Goal: Transaction & Acquisition: Purchase product/service

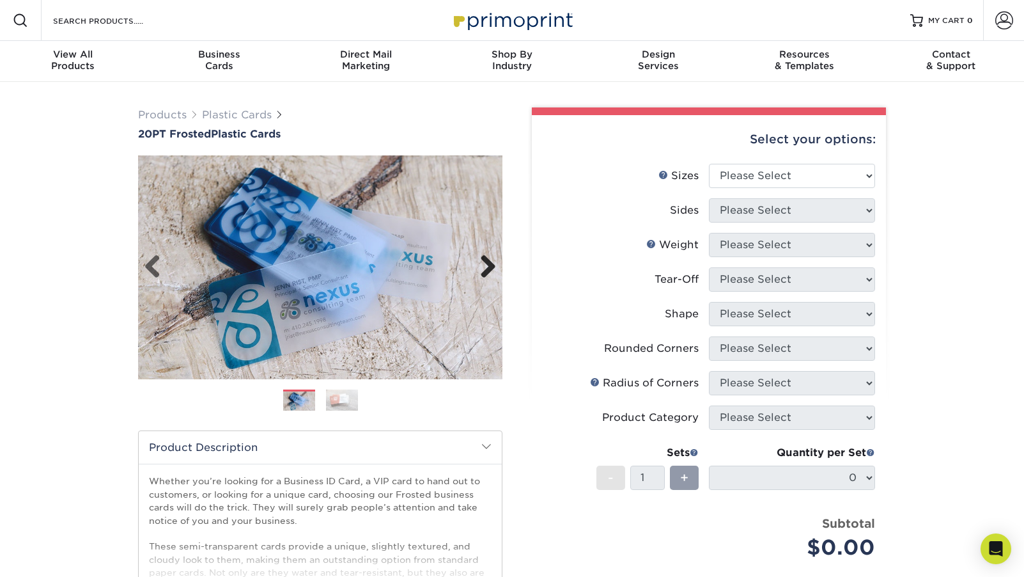
click at [485, 269] on link "Next" at bounding box center [483, 267] width 26 height 26
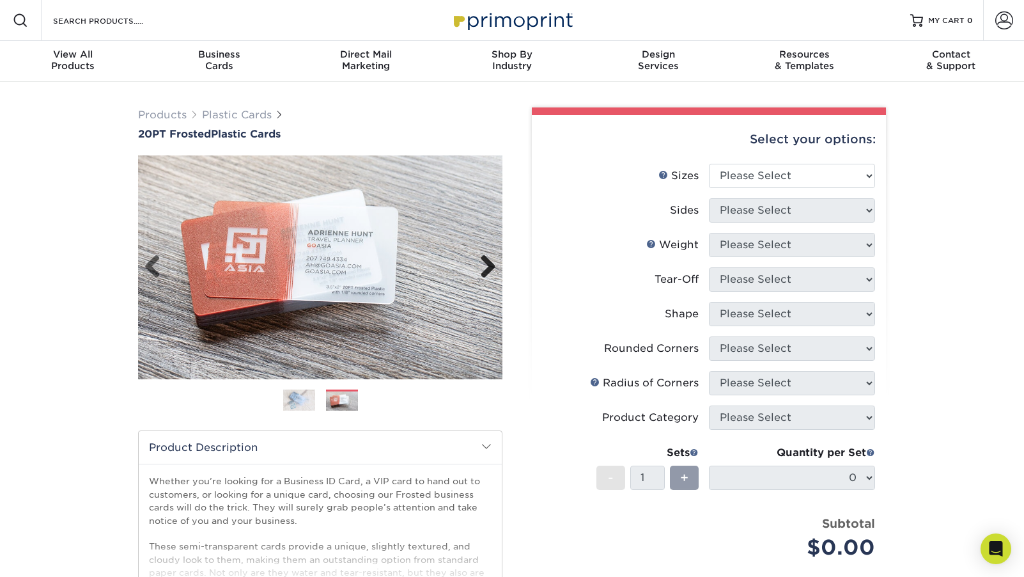
click at [485, 269] on link "Next" at bounding box center [483, 267] width 26 height 26
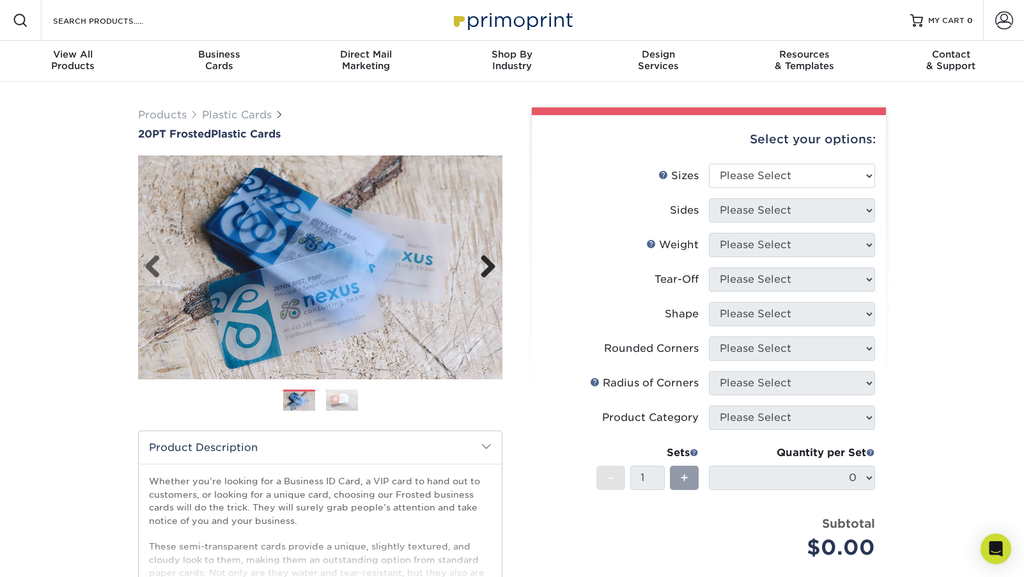
click at [485, 269] on link "Next" at bounding box center [483, 267] width 26 height 26
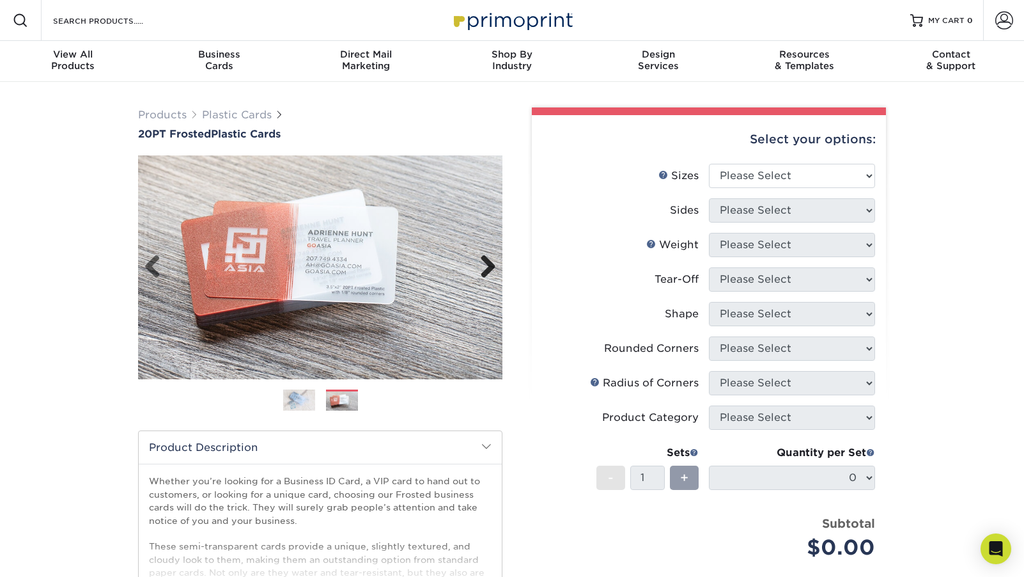
click at [485, 269] on link "Next" at bounding box center [483, 267] width 26 height 26
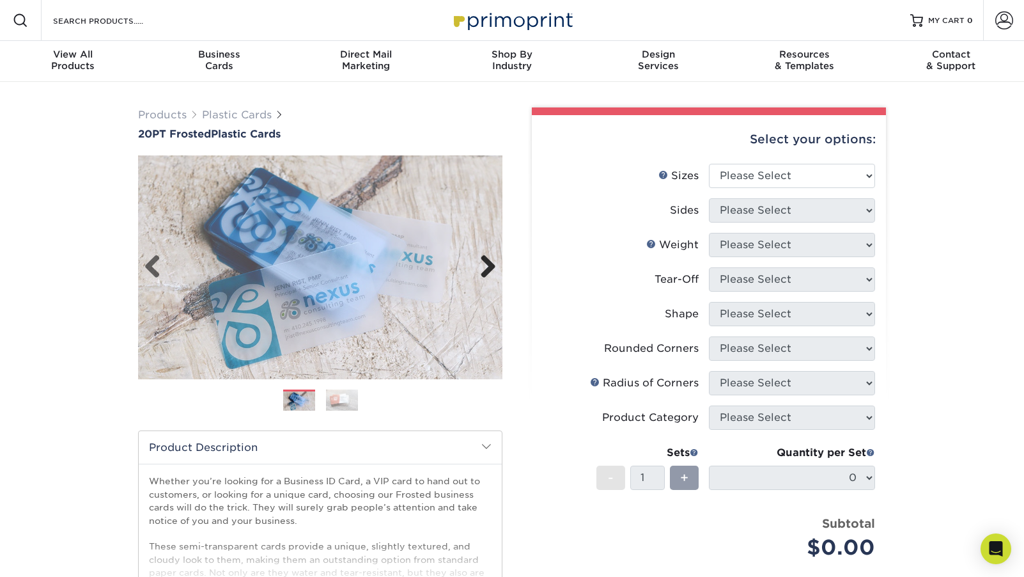
click at [485, 269] on link "Next" at bounding box center [483, 267] width 26 height 26
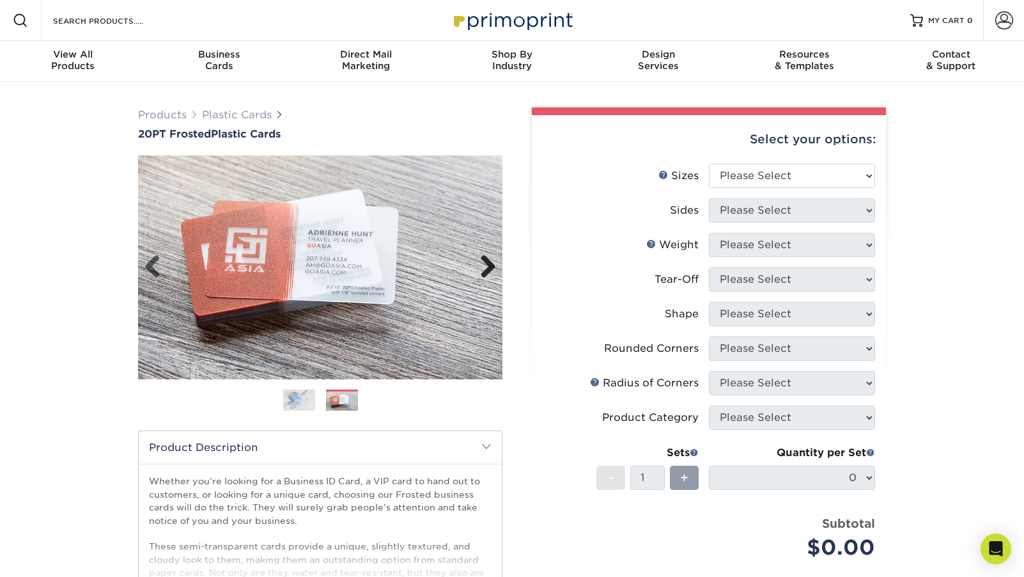
click at [485, 269] on link "Next" at bounding box center [483, 267] width 26 height 26
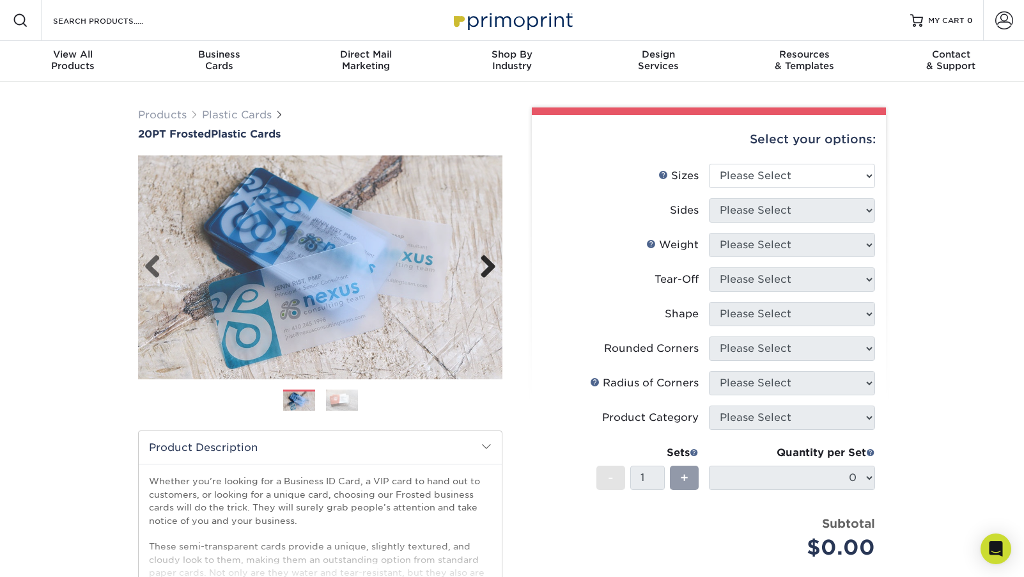
click at [485, 269] on link "Next" at bounding box center [483, 267] width 26 height 26
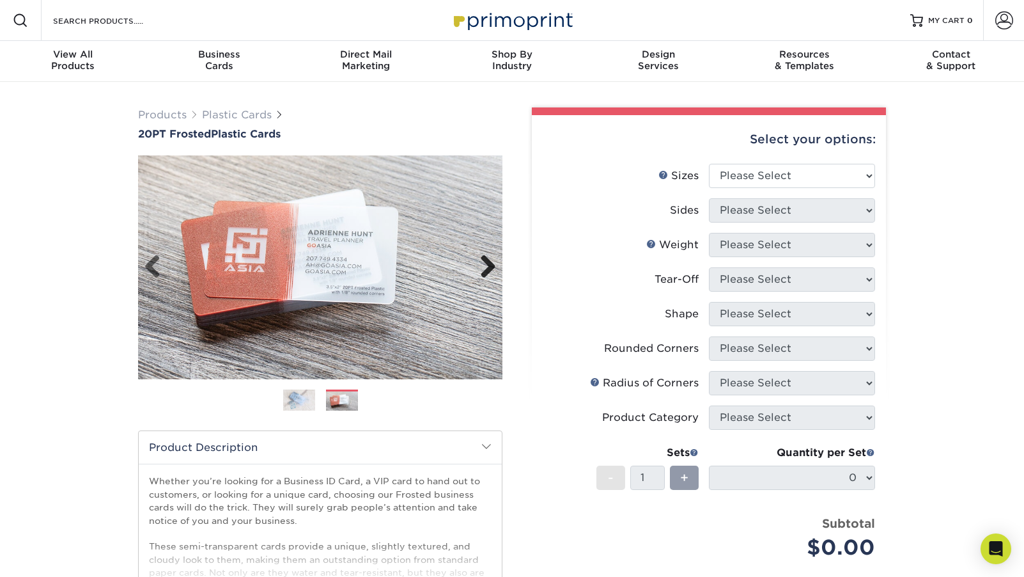
click at [485, 269] on link "Next" at bounding box center [483, 267] width 26 height 26
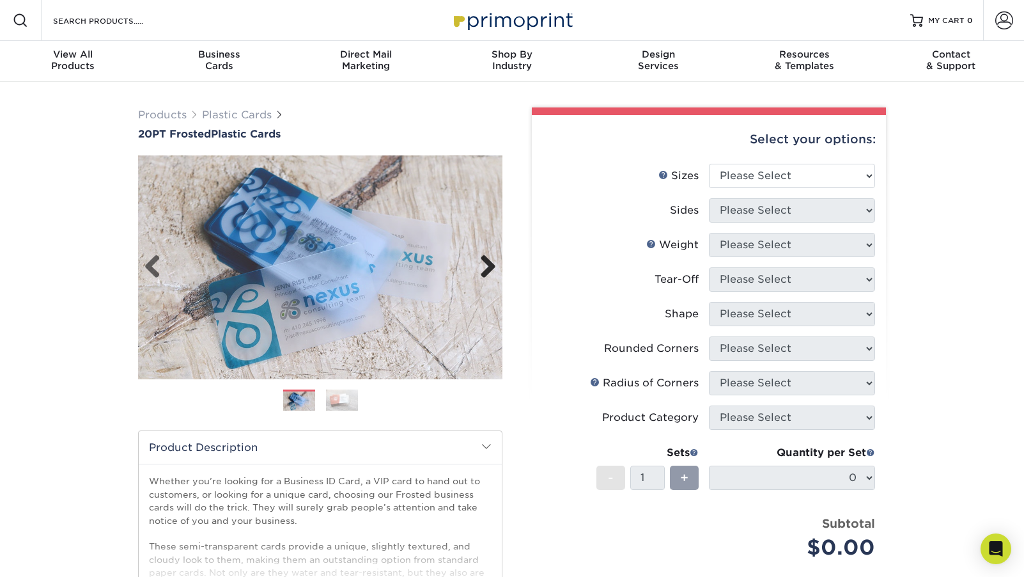
click at [485, 269] on link "Next" at bounding box center [483, 267] width 26 height 26
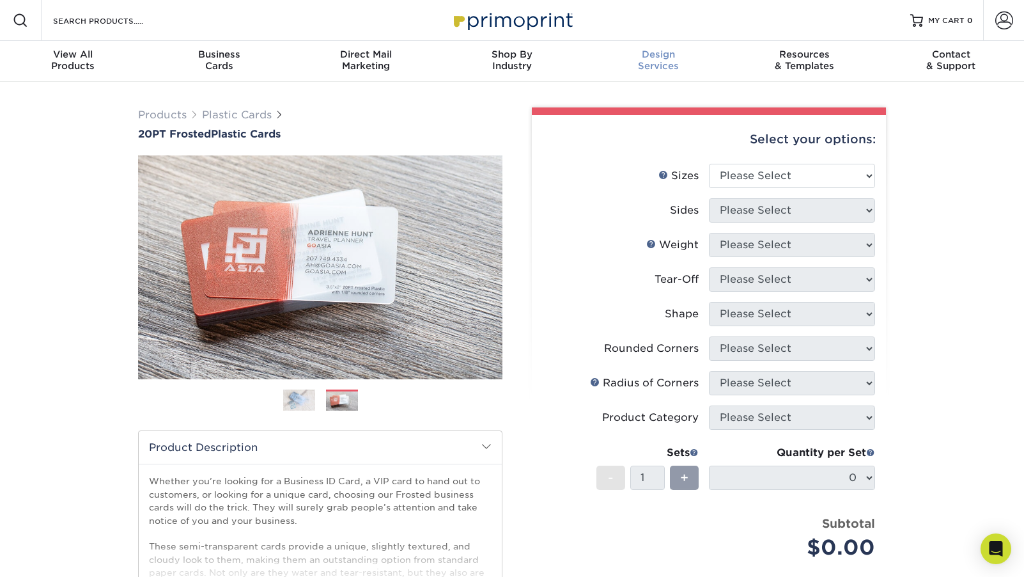
click at [664, 66] on div "Design Services" at bounding box center [658, 60] width 146 height 23
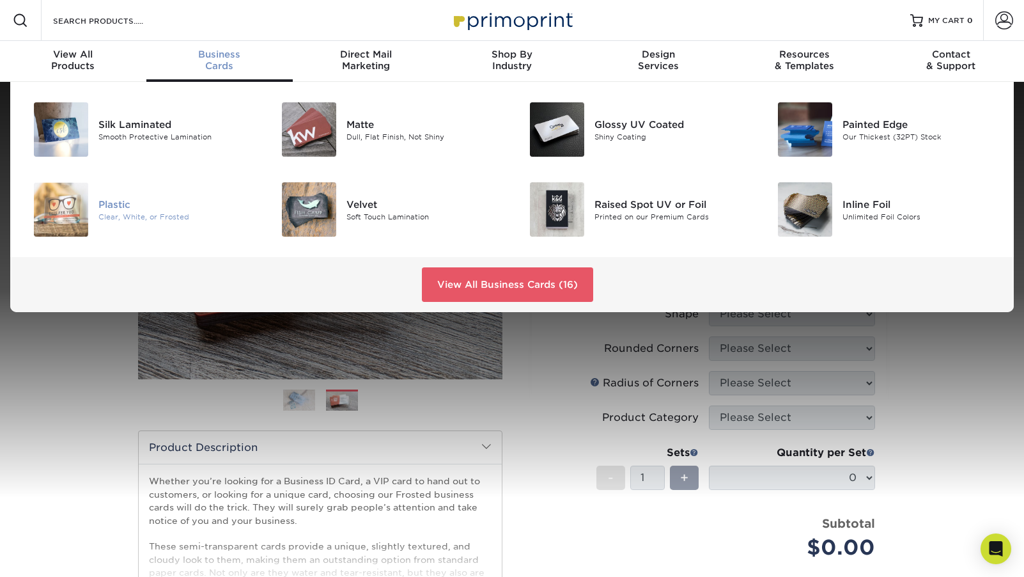
click at [124, 203] on div "Plastic" at bounding box center [176, 204] width 156 height 14
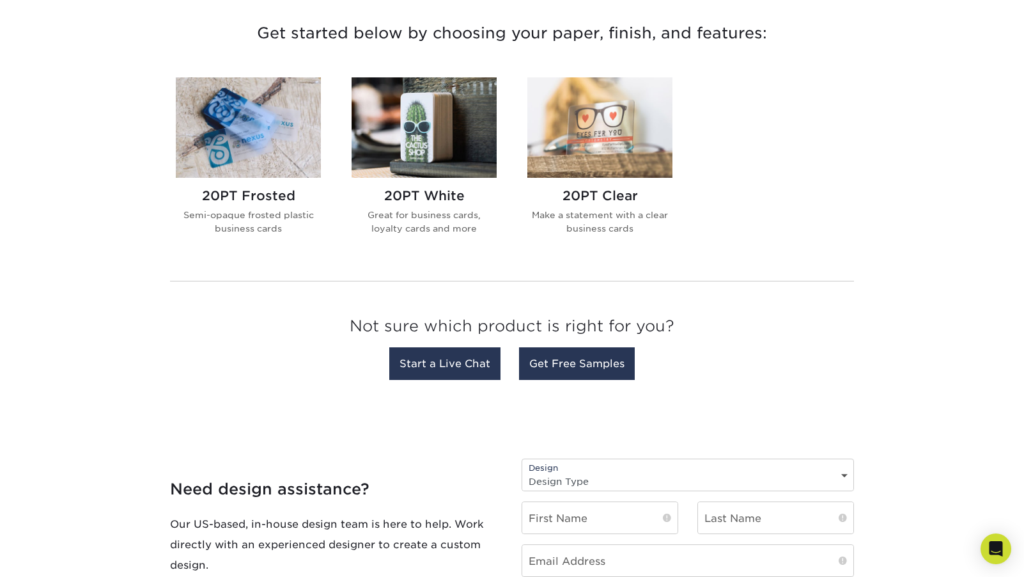
scroll to position [459, 0]
